Goal: Obtain resource: Download file/media

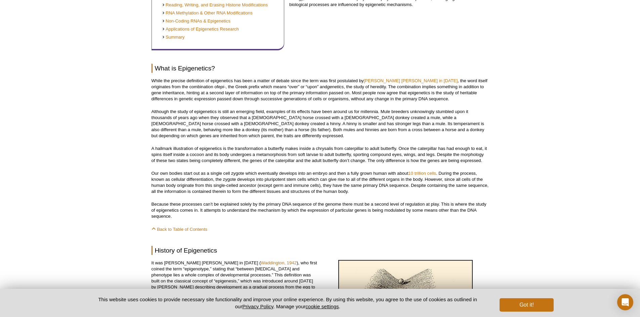
scroll to position [235, 0]
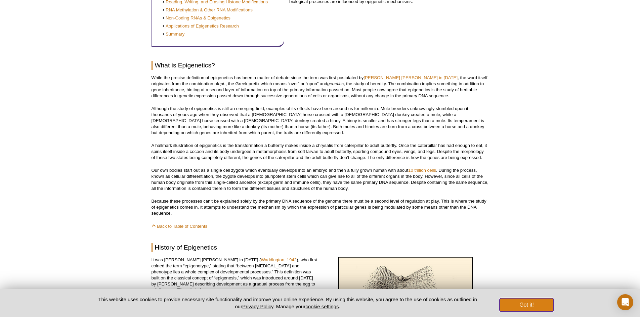
click at [519, 304] on button "Got it!" at bounding box center [526, 305] width 54 height 13
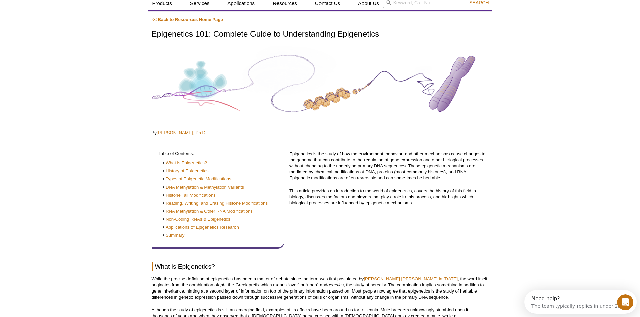
scroll to position [0, 0]
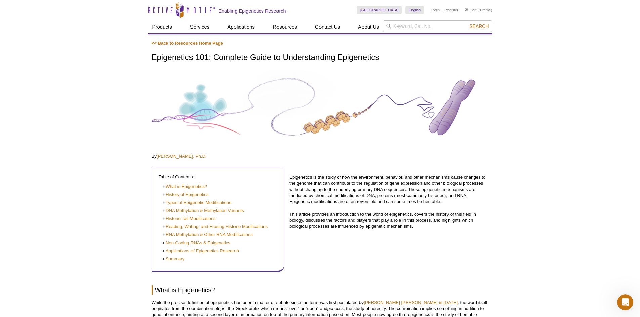
drag, startPoint x: 344, startPoint y: 73, endPoint x: 535, endPoint y: 126, distance: 197.5
drag, startPoint x: 303, startPoint y: 39, endPoint x: 119, endPoint y: 71, distance: 186.5
drag, startPoint x: 195, startPoint y: 73, endPoint x: 252, endPoint y: 43, distance: 64.3
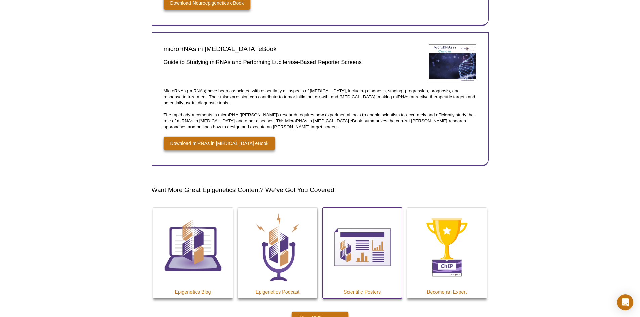
scroll to position [873, 0]
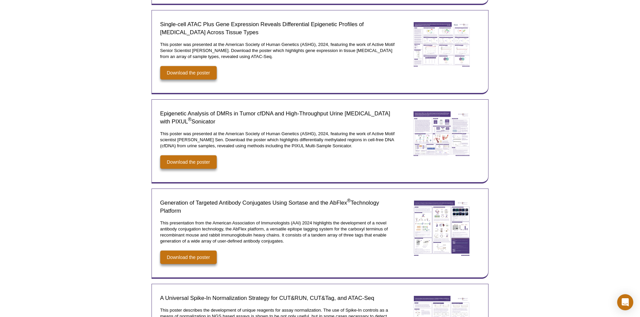
scroll to position [504, 0]
